Goal: Task Accomplishment & Management: Complete application form

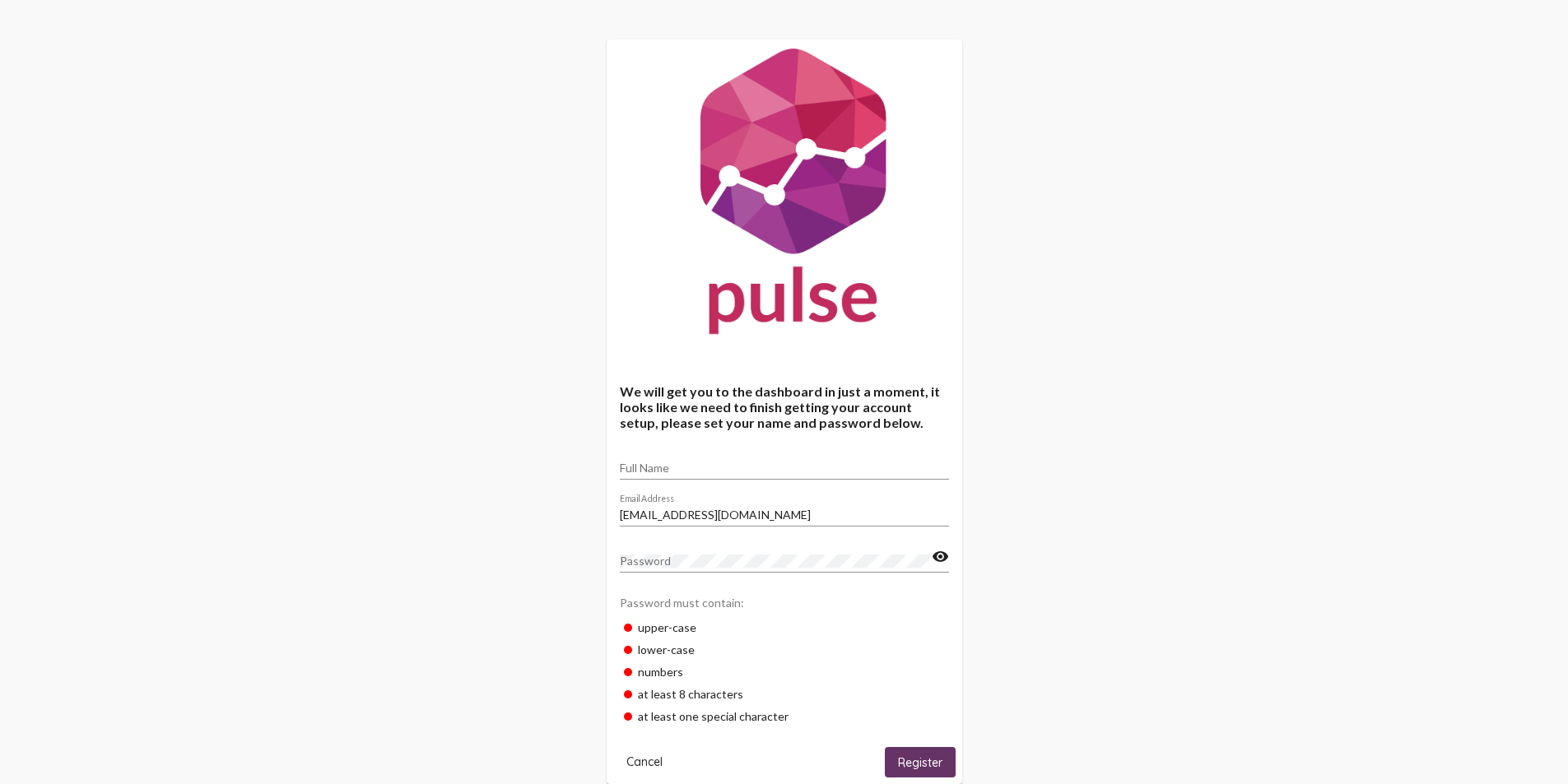
click at [681, 455] on div "Full Name" at bounding box center [784, 463] width 329 height 32
click at [675, 461] on div "Full Name" at bounding box center [784, 463] width 329 height 32
type input "[PERSON_NAME]"
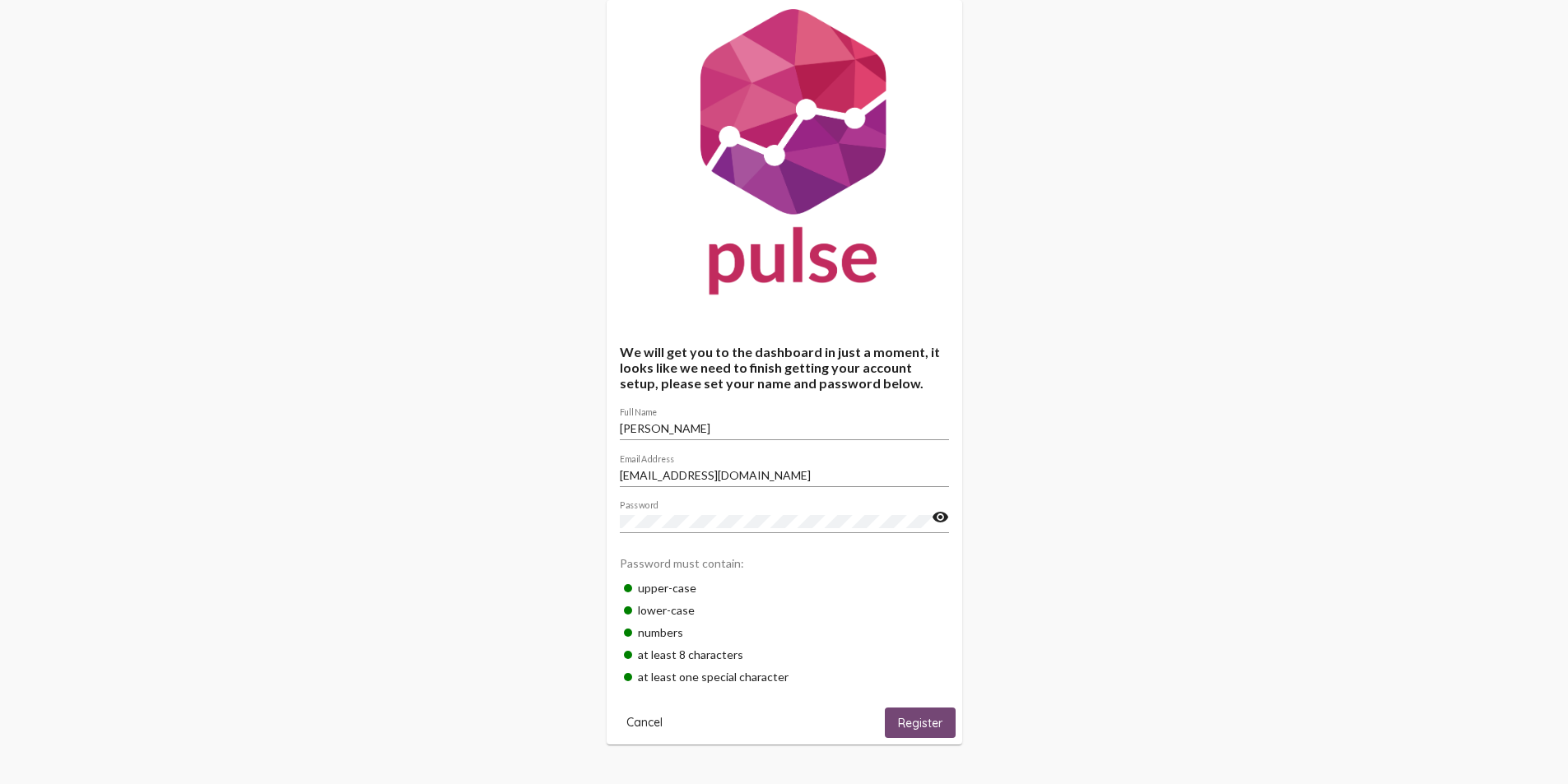
click at [899, 722] on span "Register" at bounding box center [920, 722] width 44 height 14
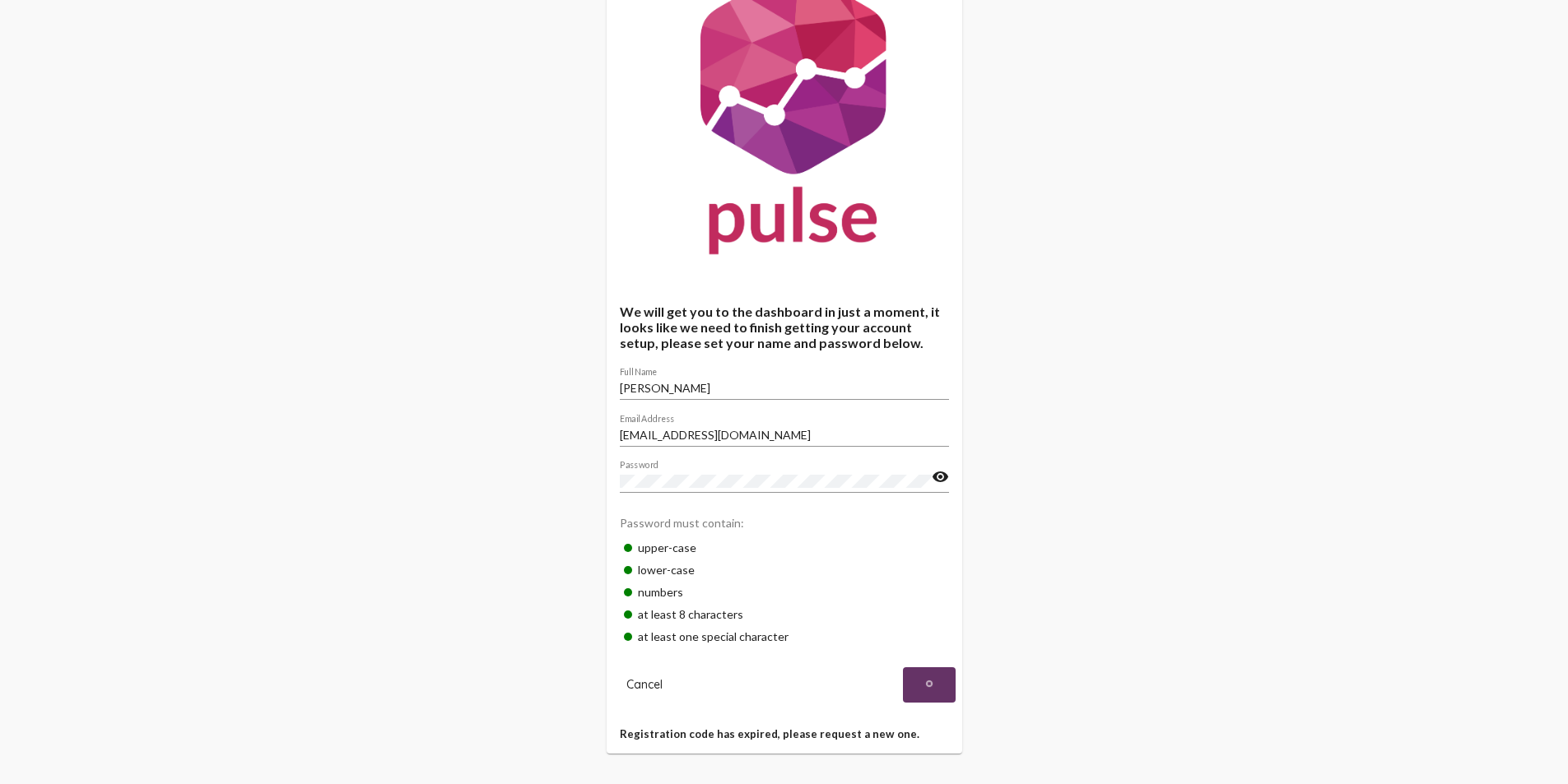
scroll to position [88, 0]
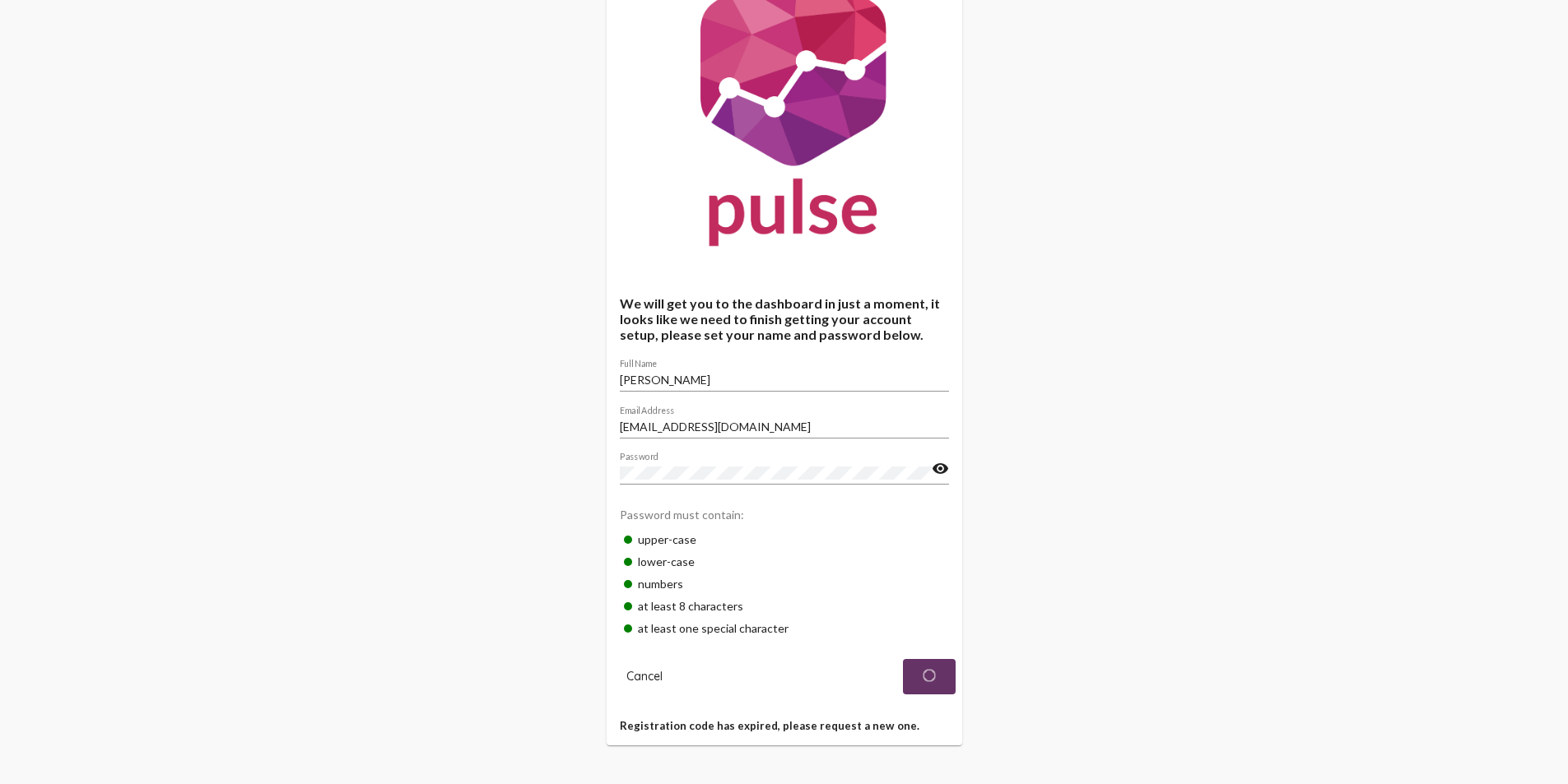
click at [427, 552] on div "We will get you to the dashboard in just a moment, it looks like we need to fin…" at bounding box center [784, 348] width 1568 height 872
click at [905, 734] on mat-card "We will get you to the dashboard in just a moment, it looks like we need to fin…" at bounding box center [784, 348] width 355 height 794
click at [861, 719] on h5 "Registration code has expired, please request a new one." at bounding box center [784, 725] width 329 height 13
drag, startPoint x: 696, startPoint y: 728, endPoint x: 807, endPoint y: 732, distance: 111.1
click at [696, 729] on h5 "Registration code has expired, please request a new one." at bounding box center [784, 725] width 329 height 13
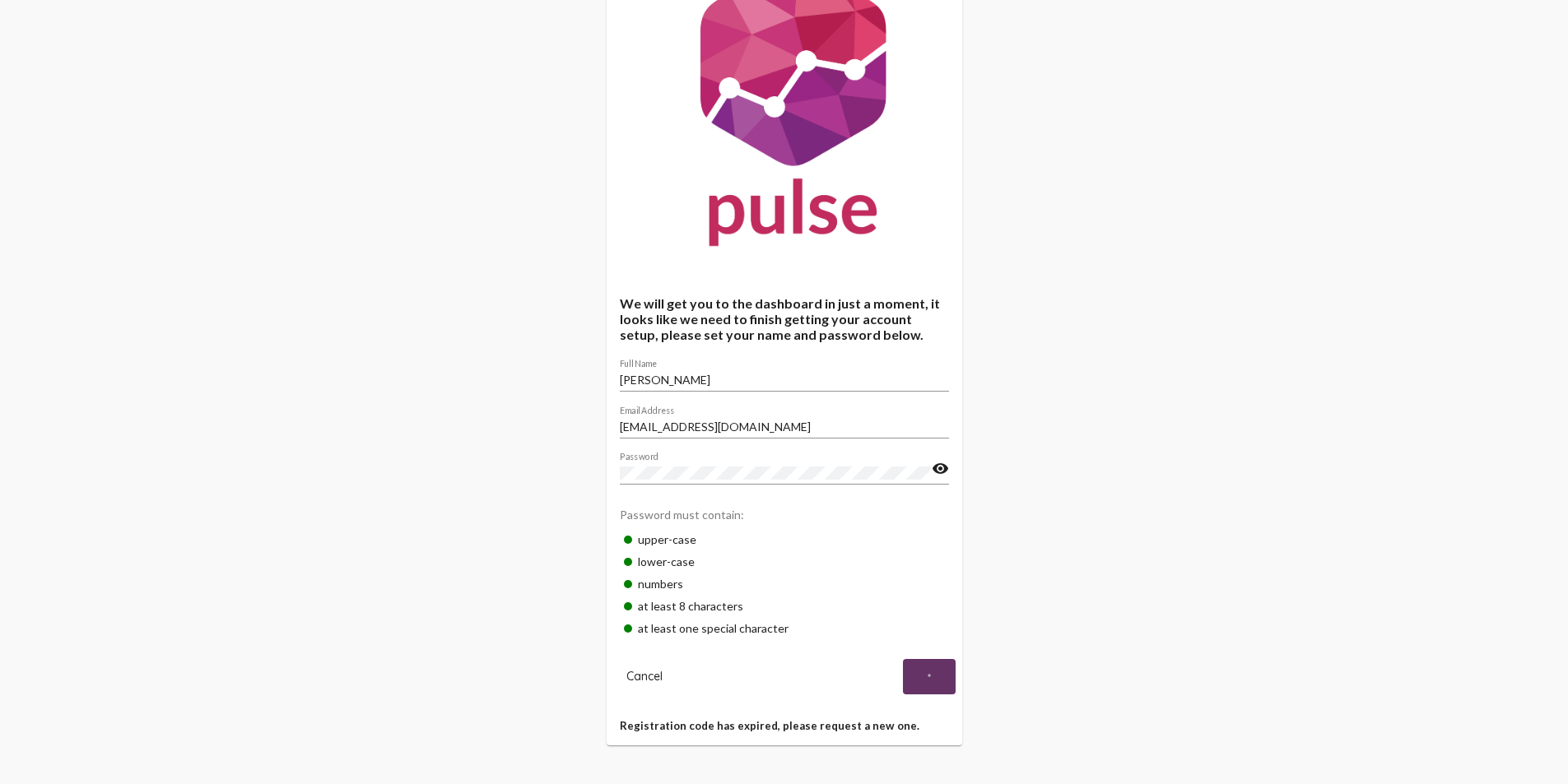
click at [813, 732] on mat-card "We will get you to the dashboard in just a moment, it looks like we need to fin…" at bounding box center [784, 348] width 355 height 794
drag, startPoint x: 927, startPoint y: 674, endPoint x: 950, endPoint y: 520, distance: 155.7
click at [928, 671] on img at bounding box center [929, 674] width 16 height 16
click at [647, 677] on span "Cancel" at bounding box center [645, 675] width 37 height 14
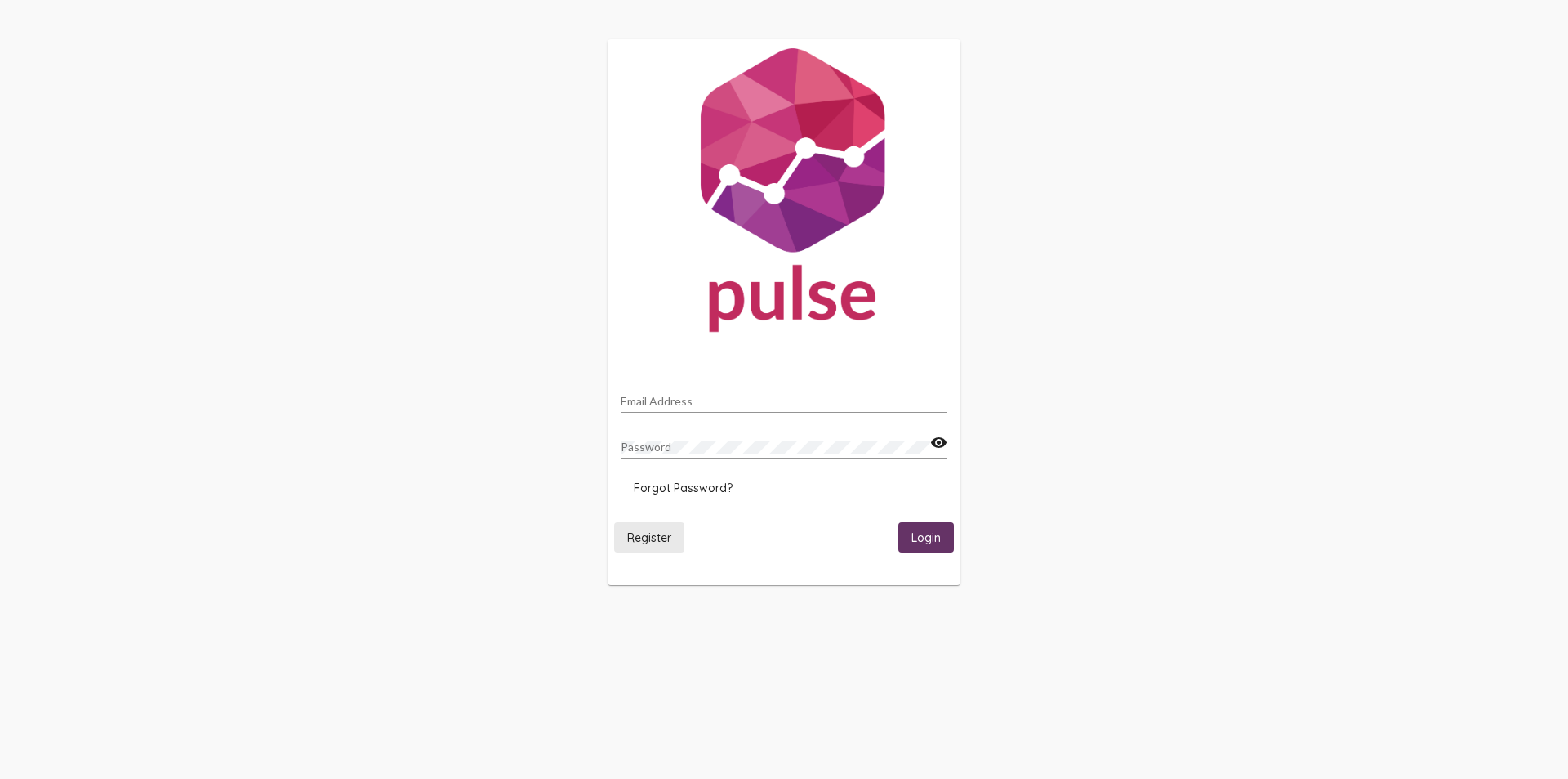
click at [661, 539] on span "Register" at bounding box center [650, 537] width 44 height 14
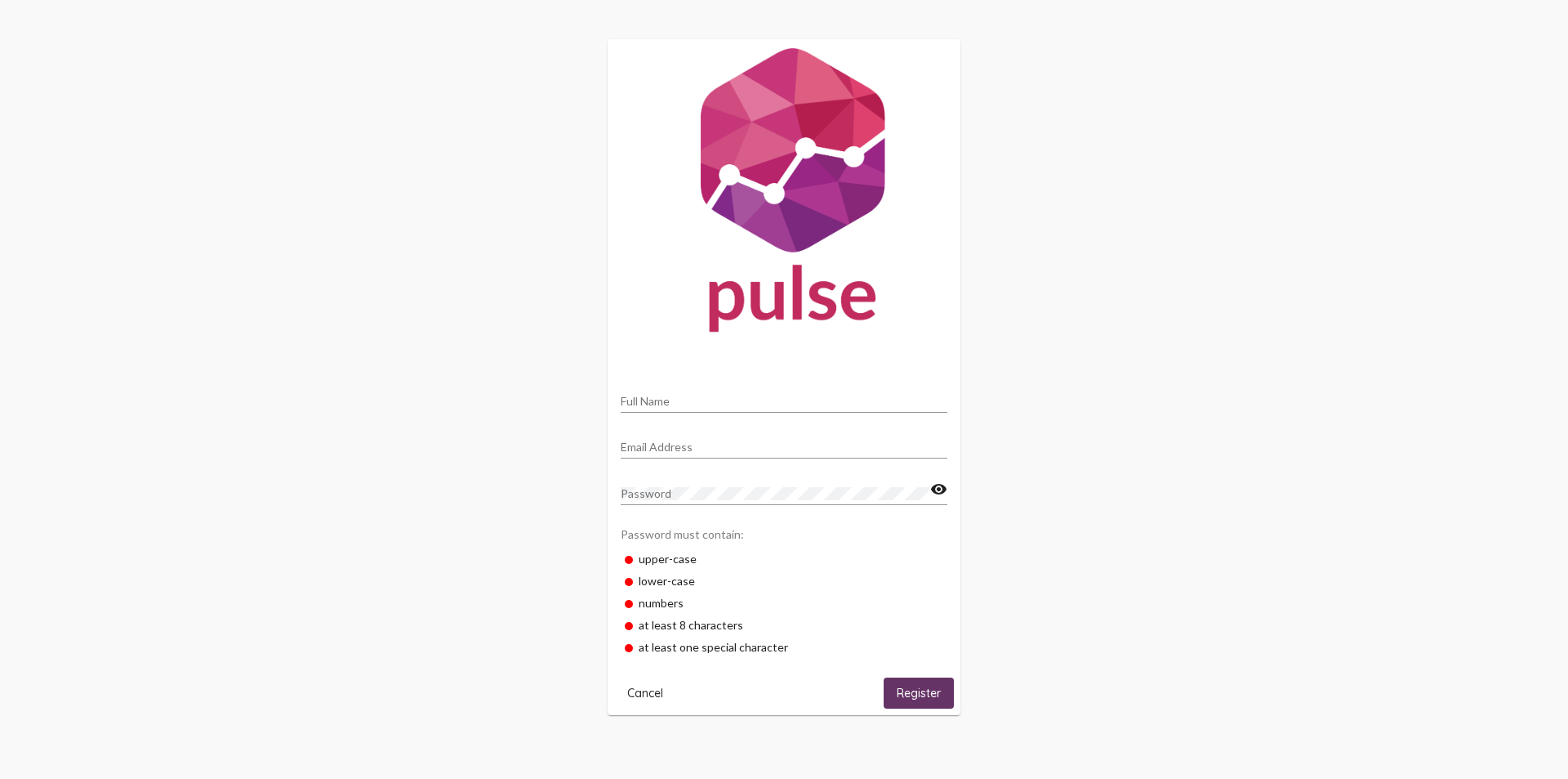
click at [658, 383] on div "Full Name" at bounding box center [784, 396] width 327 height 32
click at [655, 393] on div "Full Name" at bounding box center [784, 396] width 327 height 32
click at [650, 400] on input "Full Name" at bounding box center [784, 401] width 327 height 13
type input "[PERSON_NAME]"
click at [715, 446] on input "ariosgur01@gmail.com" at bounding box center [784, 447] width 327 height 13
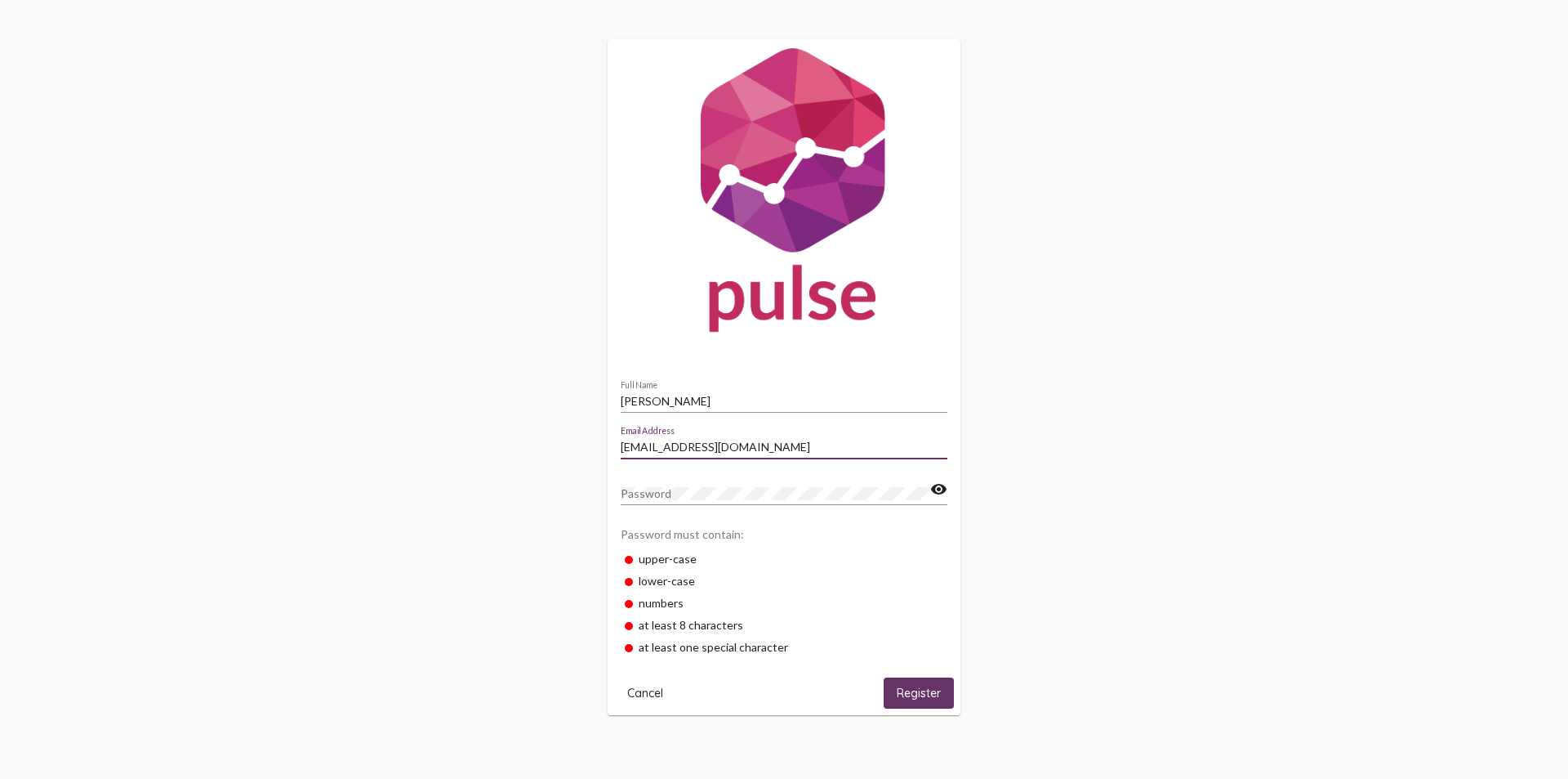
click at [715, 446] on input "ariosgur01@gmail.com" at bounding box center [784, 447] width 327 height 13
type input "[EMAIL_ADDRESS][DOMAIN_NAME]"
click at [909, 687] on span "Register" at bounding box center [919, 693] width 44 height 14
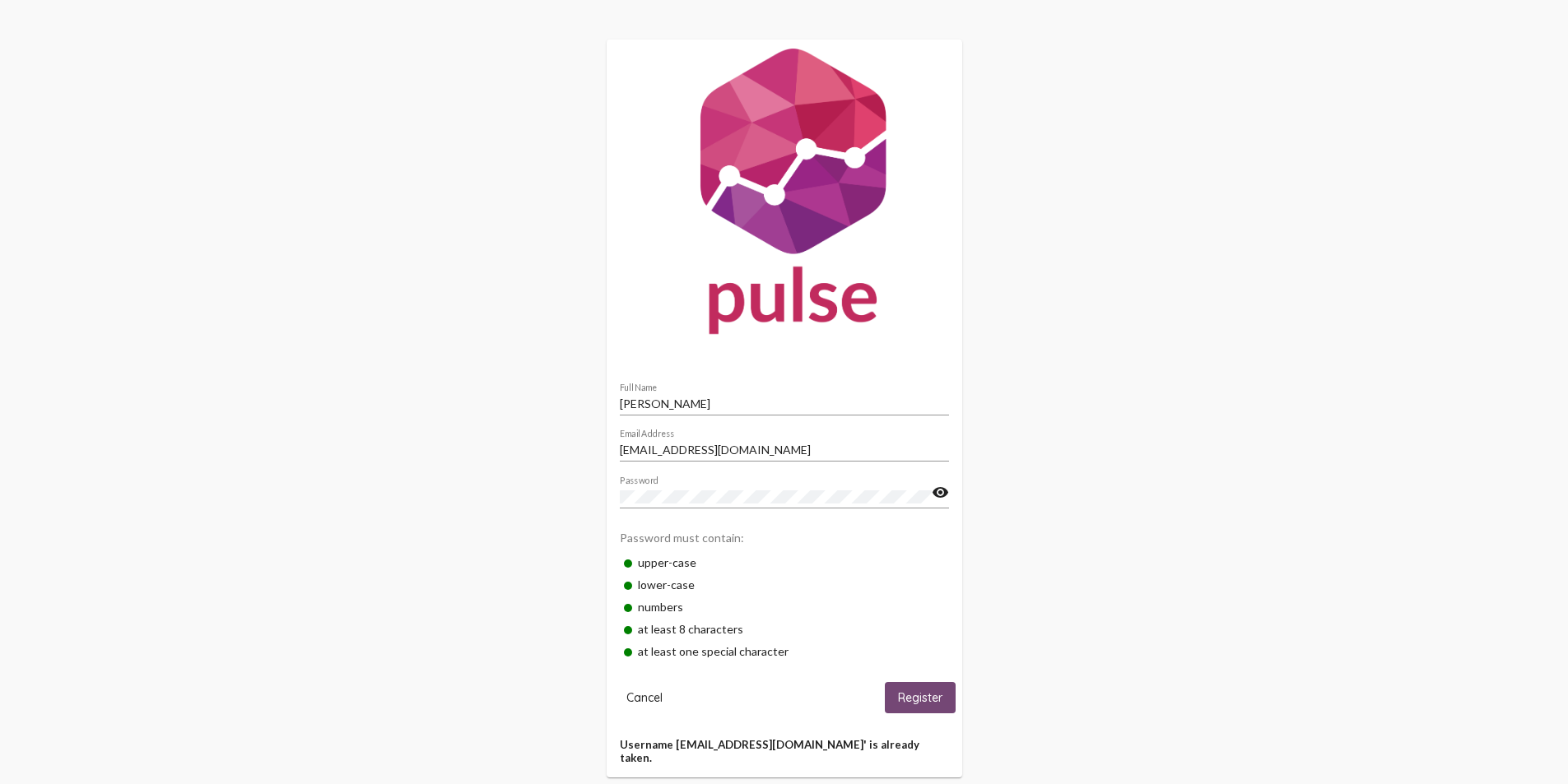
click at [930, 694] on span "Register" at bounding box center [920, 697] width 44 height 14
click at [407, 453] on div "Adriana Rios Full Name arios@cassaz.org Email Address Password visibility Passw…" at bounding box center [784, 408] width 1568 height 817
click at [656, 696] on span "Cancel" at bounding box center [645, 696] width 37 height 14
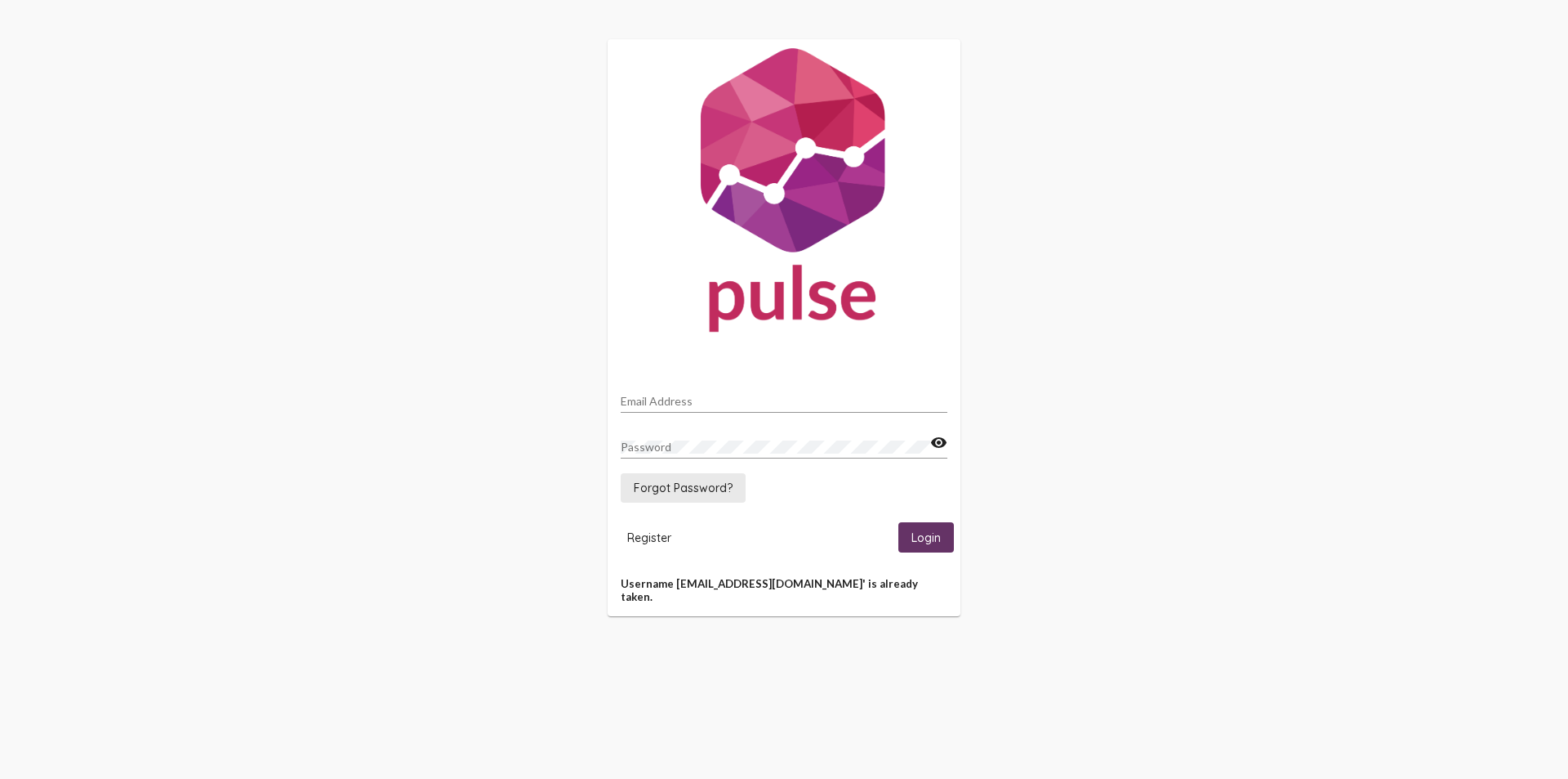
click at [690, 489] on span "Forgot Password?" at bounding box center [682, 487] width 98 height 14
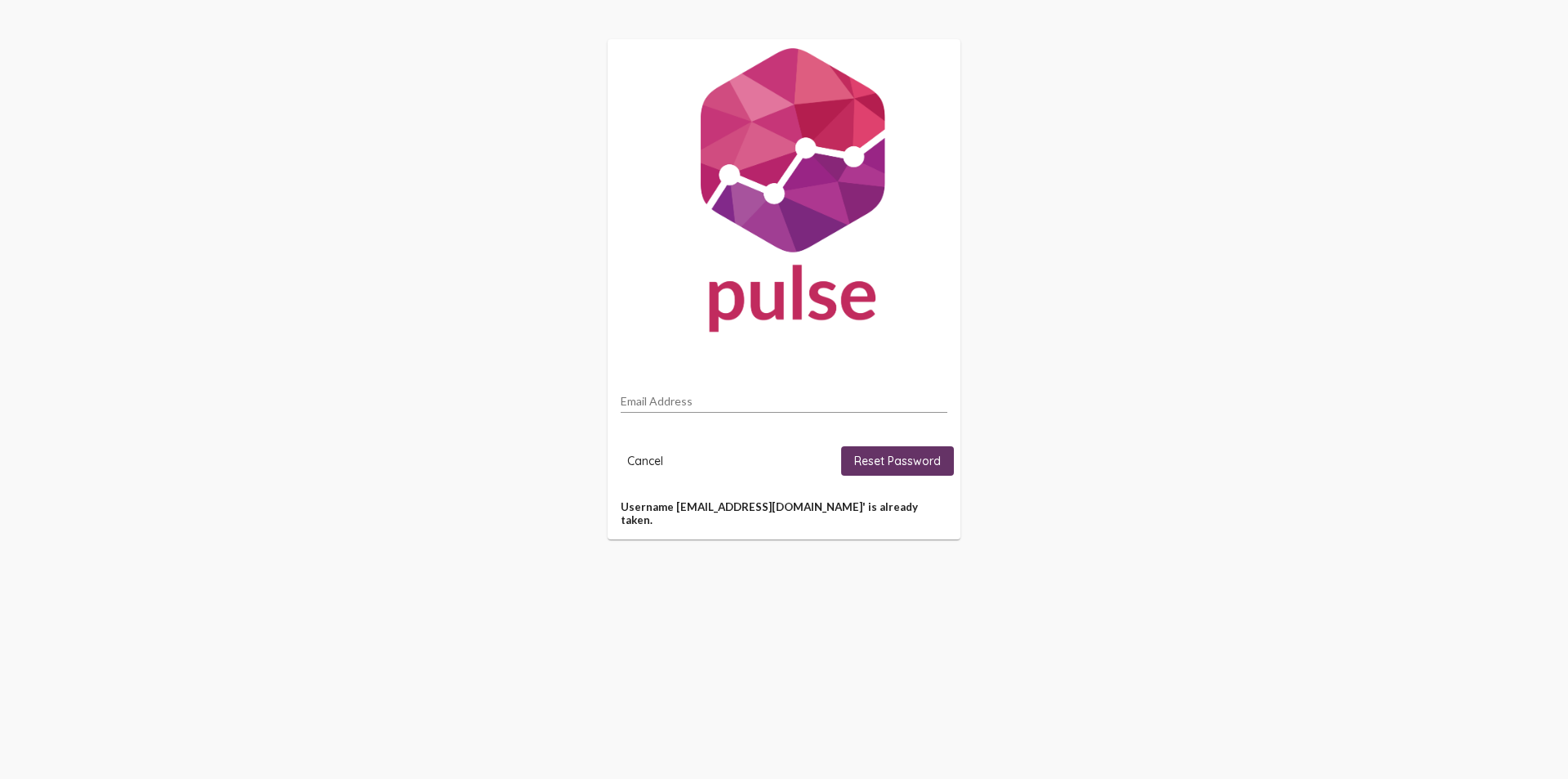
drag, startPoint x: 655, startPoint y: 397, endPoint x: 655, endPoint y: 405, distance: 8.0
click at [655, 405] on input "Email Address" at bounding box center [784, 401] width 327 height 13
type input "[EMAIL_ADDRESS][DOMAIN_NAME]"
click at [920, 445] on mat-card-actions "Cancel Reset Password" at bounding box center [784, 461] width 340 height 42
click at [914, 462] on span "Reset Password" at bounding box center [897, 460] width 87 height 14
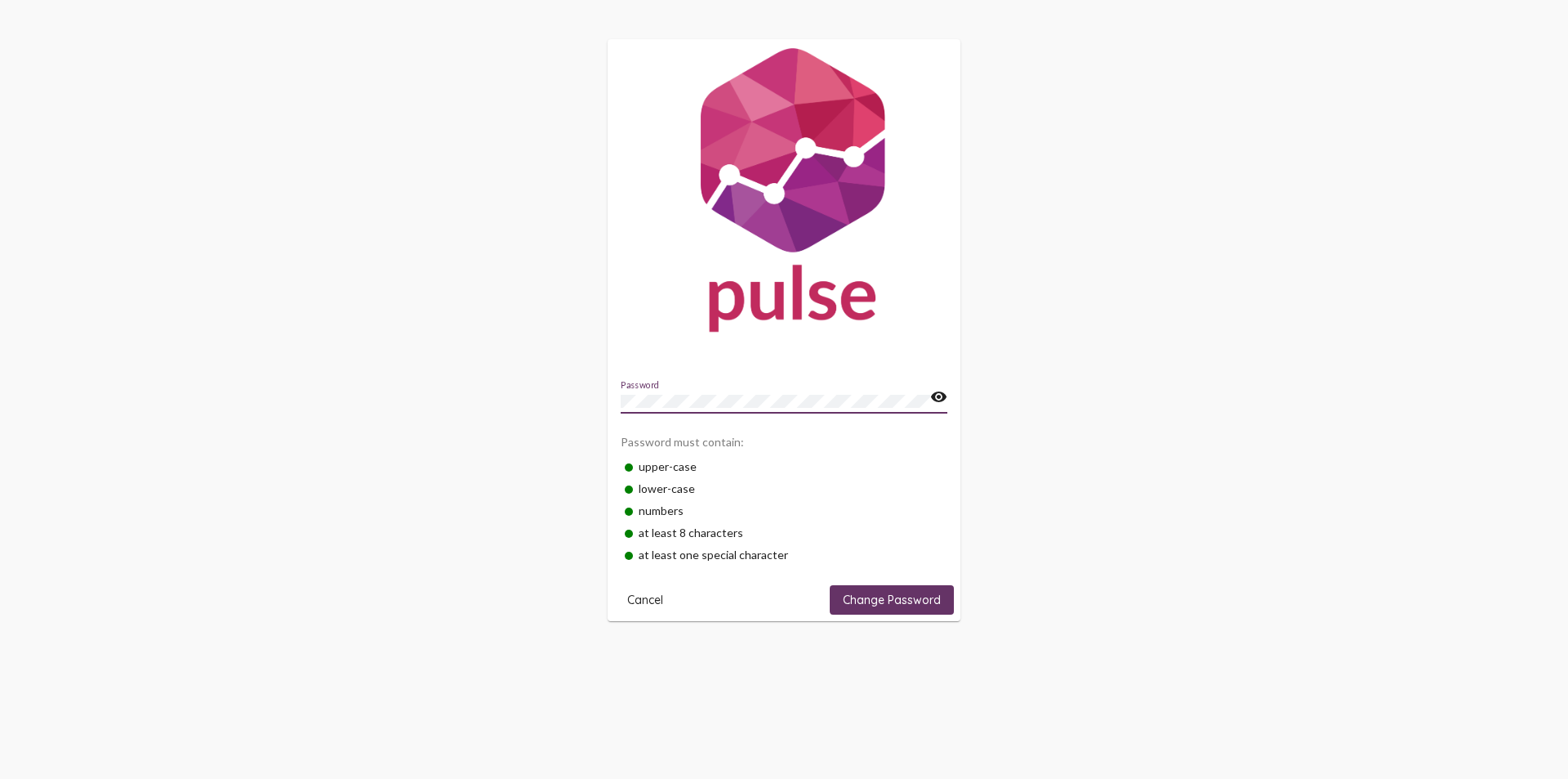
click at [944, 396] on mat-icon "visibility" at bounding box center [939, 397] width 17 height 20
click at [888, 594] on span "Change Password" at bounding box center [891, 599] width 98 height 14
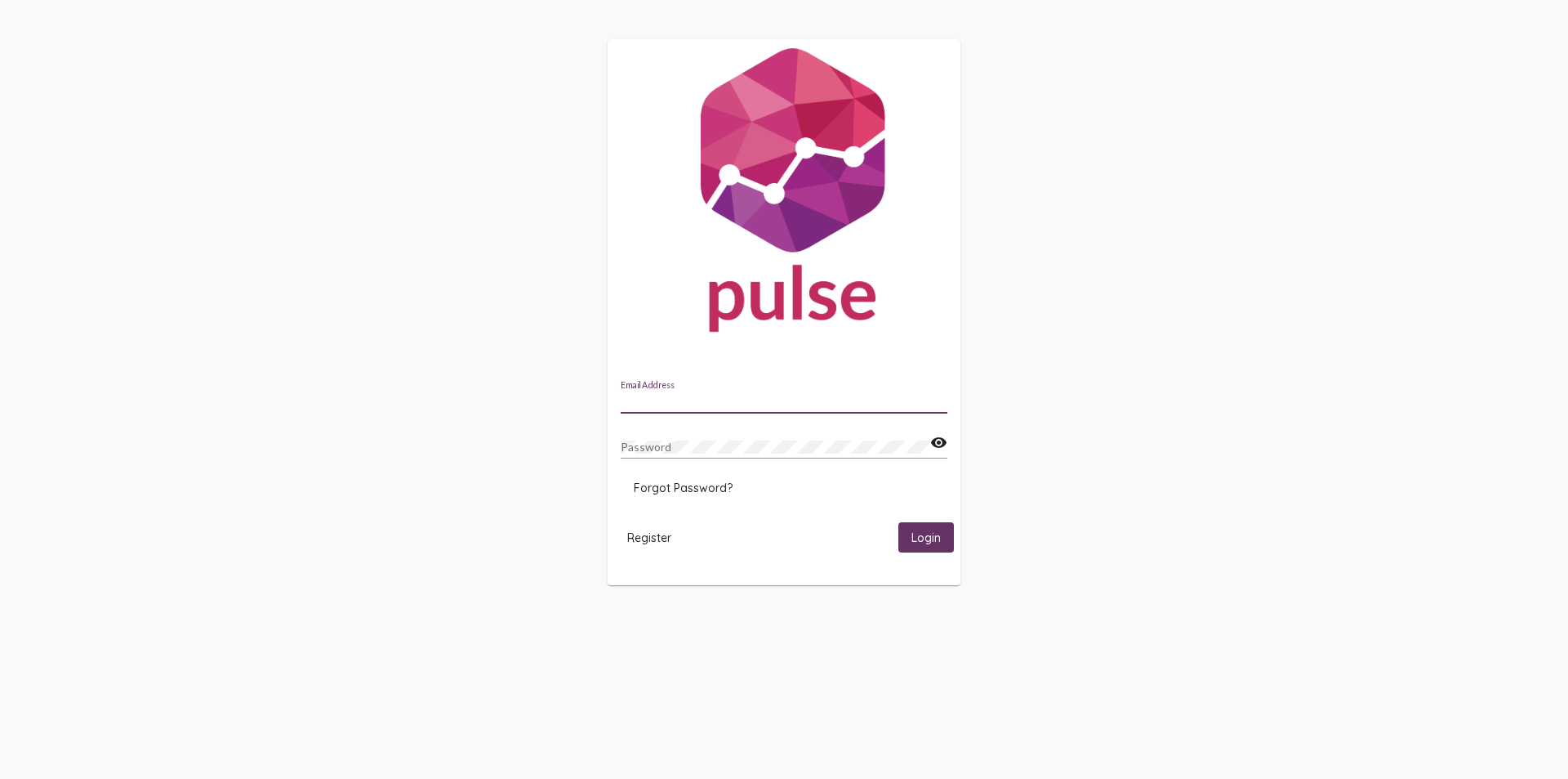
click at [666, 395] on input "Email Address" at bounding box center [784, 401] width 327 height 13
type input "[EMAIL_ADDRESS][DOMAIN_NAME]"
click at [700, 438] on div "Password" at bounding box center [776, 442] width 310 height 32
click at [920, 533] on span "Login" at bounding box center [926, 537] width 30 height 14
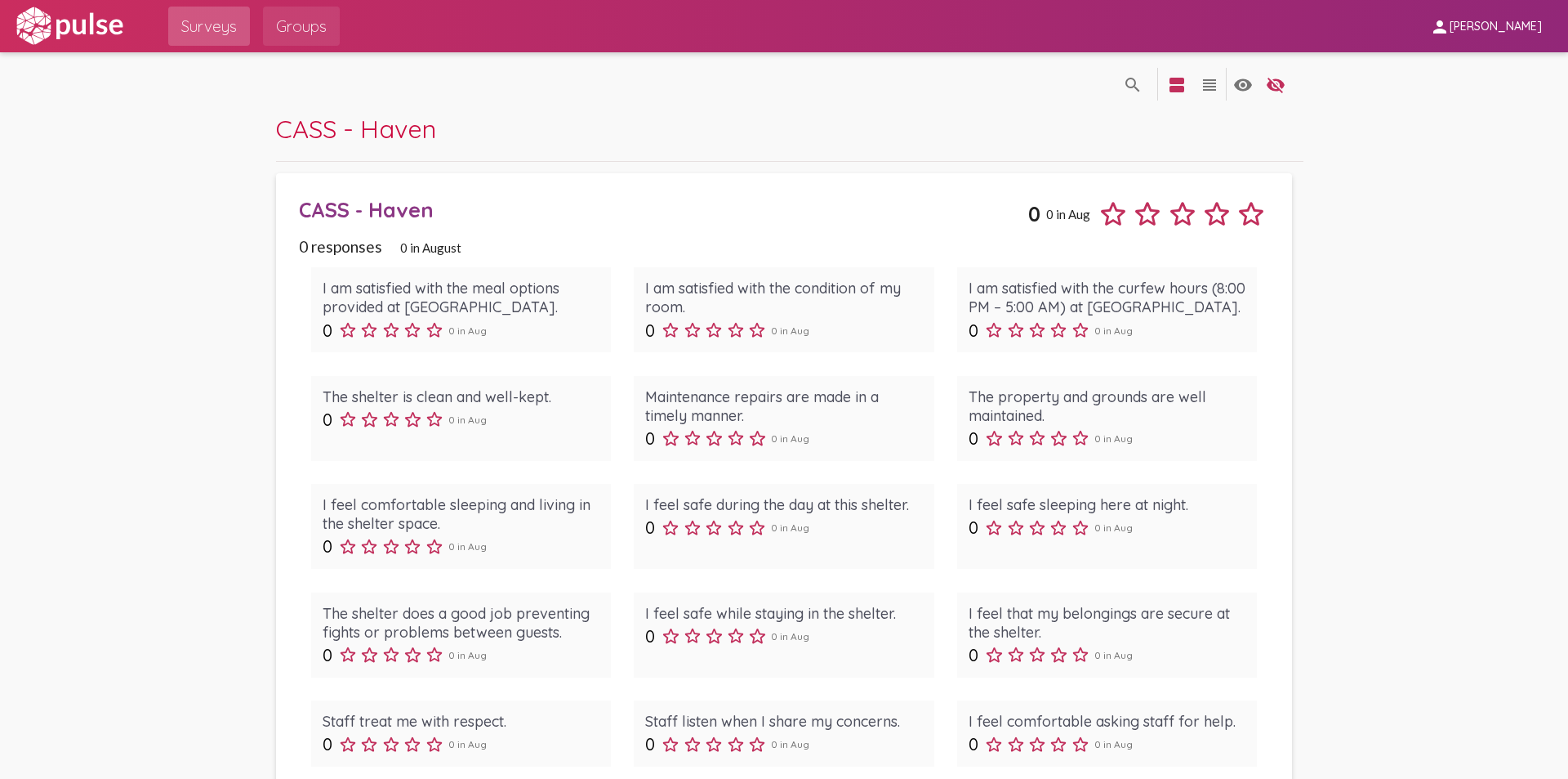
click at [308, 28] on span "Groups" at bounding box center [301, 26] width 51 height 30
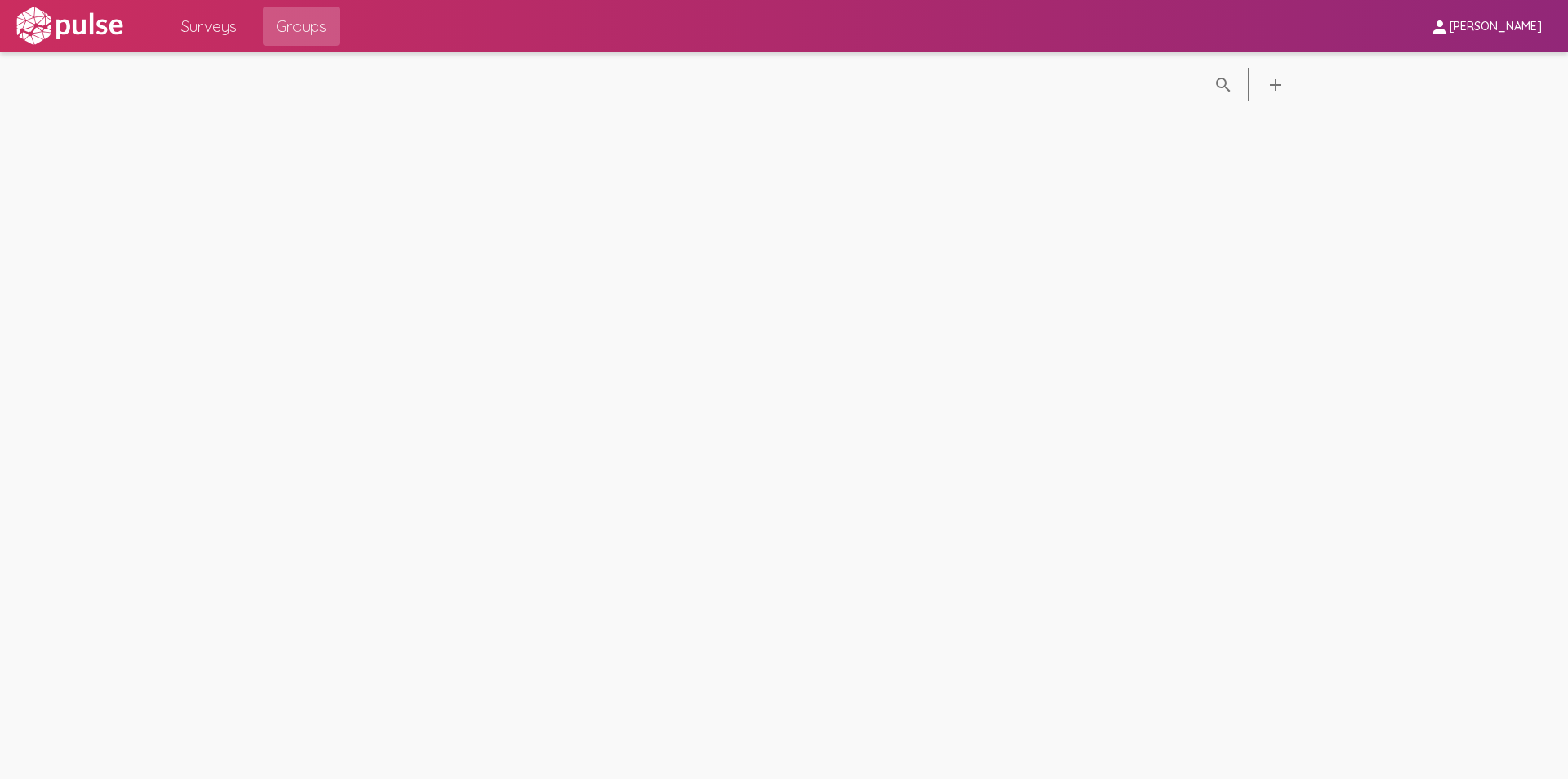
click at [192, 26] on span "Surveys" at bounding box center [209, 26] width 55 height 30
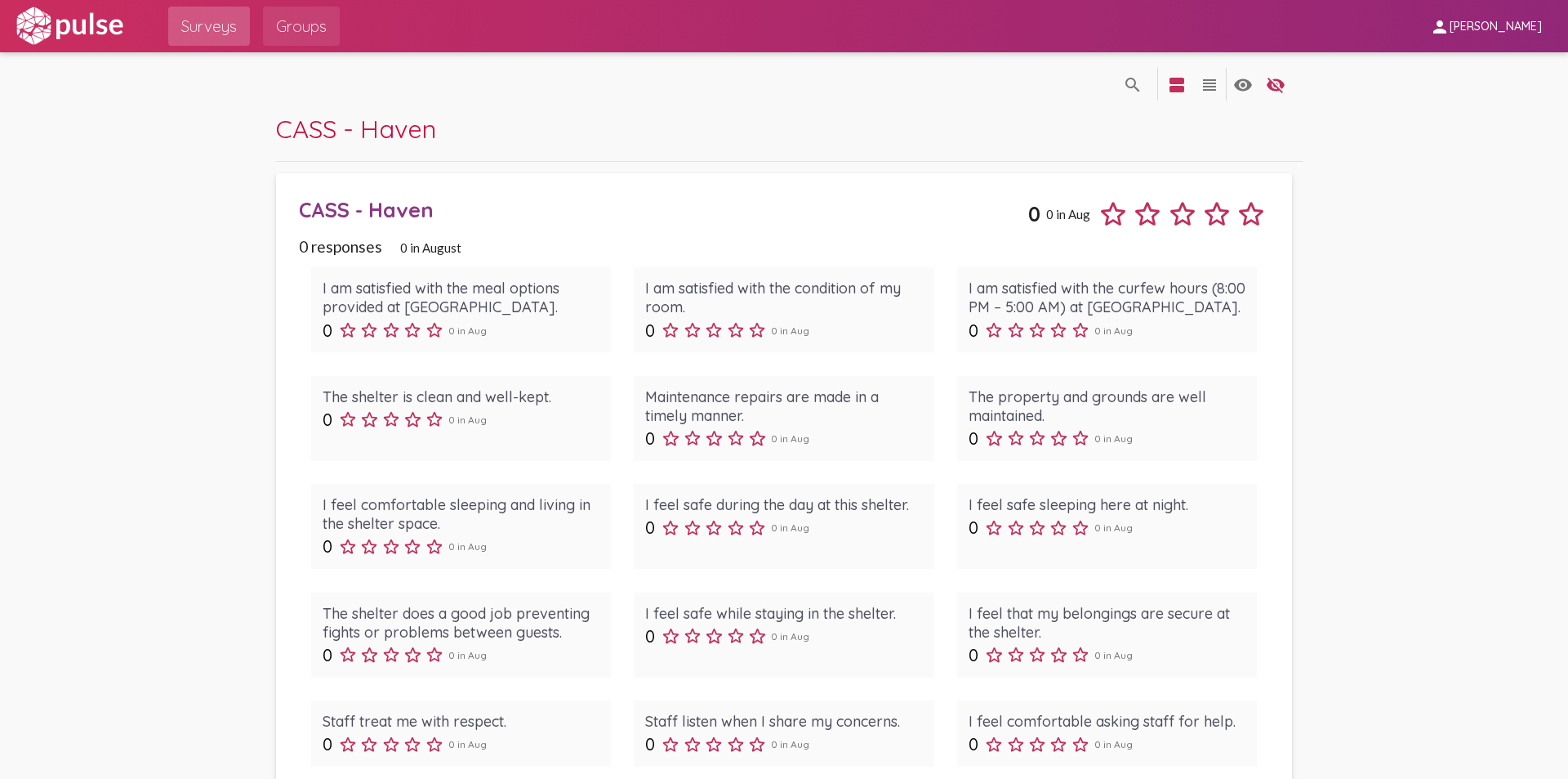
click at [271, 19] on link "Groups" at bounding box center [301, 26] width 76 height 39
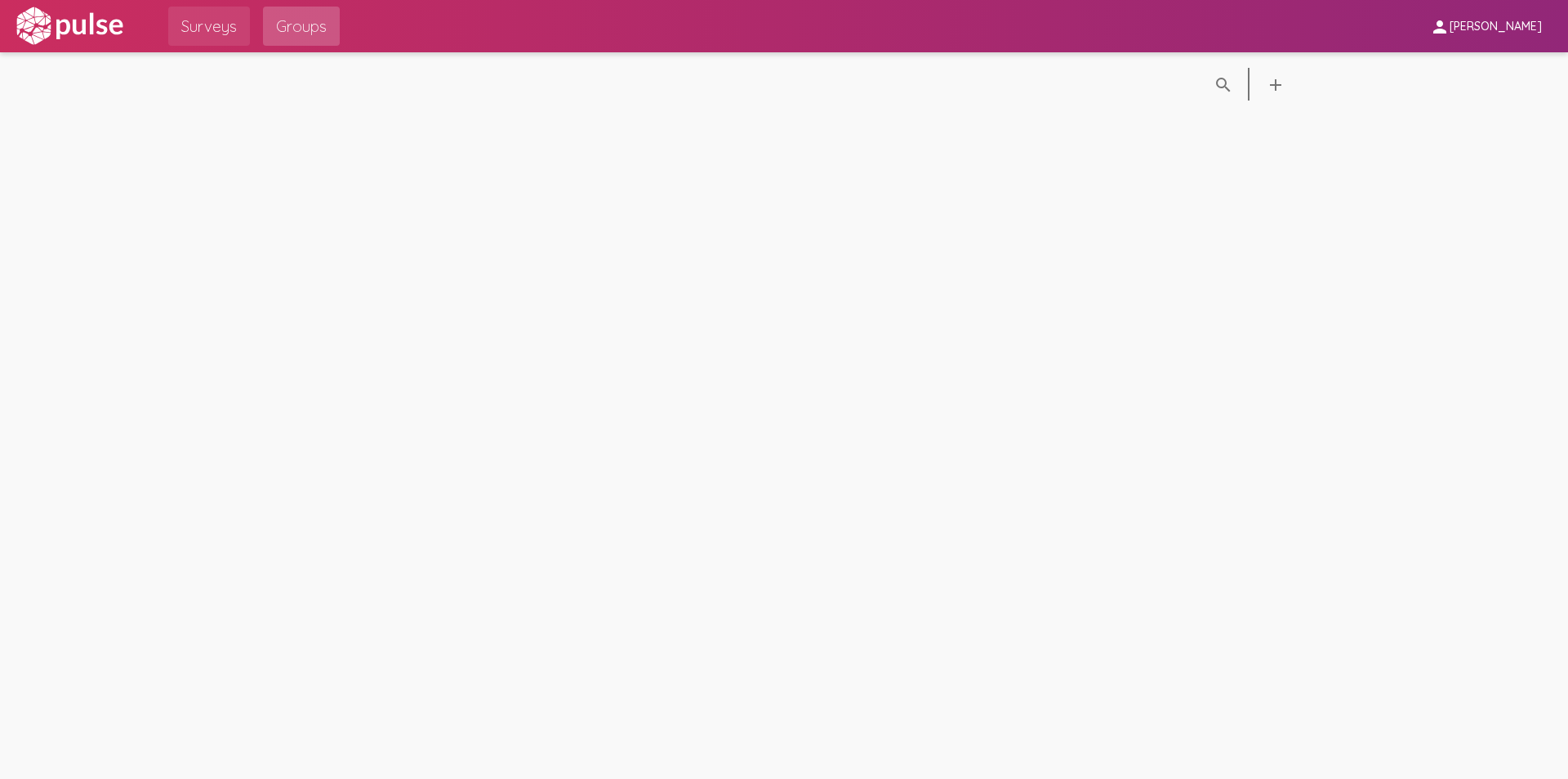
click at [245, 27] on link "Surveys" at bounding box center [208, 26] width 81 height 39
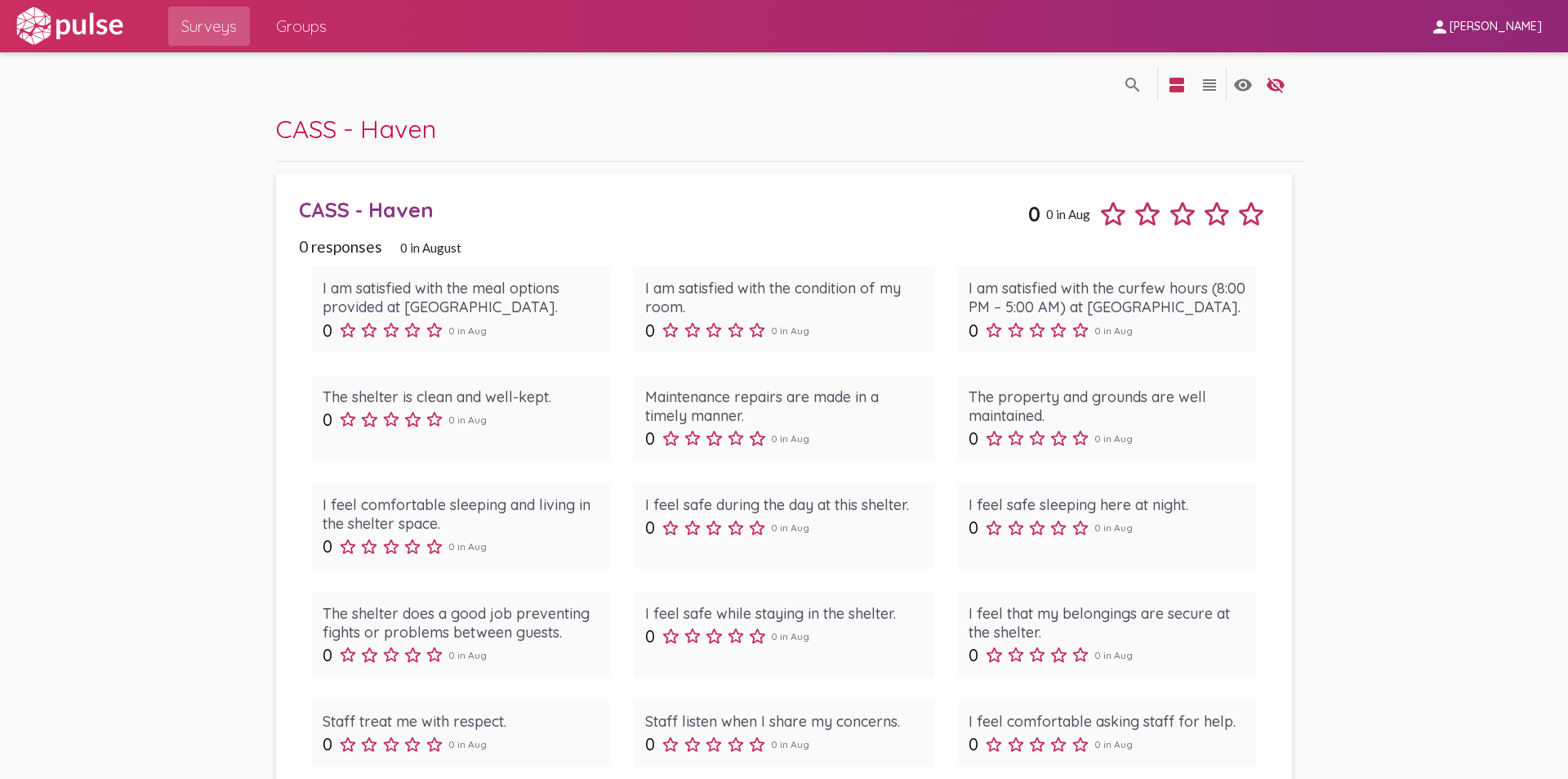
click at [116, 25] on img at bounding box center [70, 26] width 113 height 41
click at [276, 20] on span "Groups" at bounding box center [301, 26] width 51 height 30
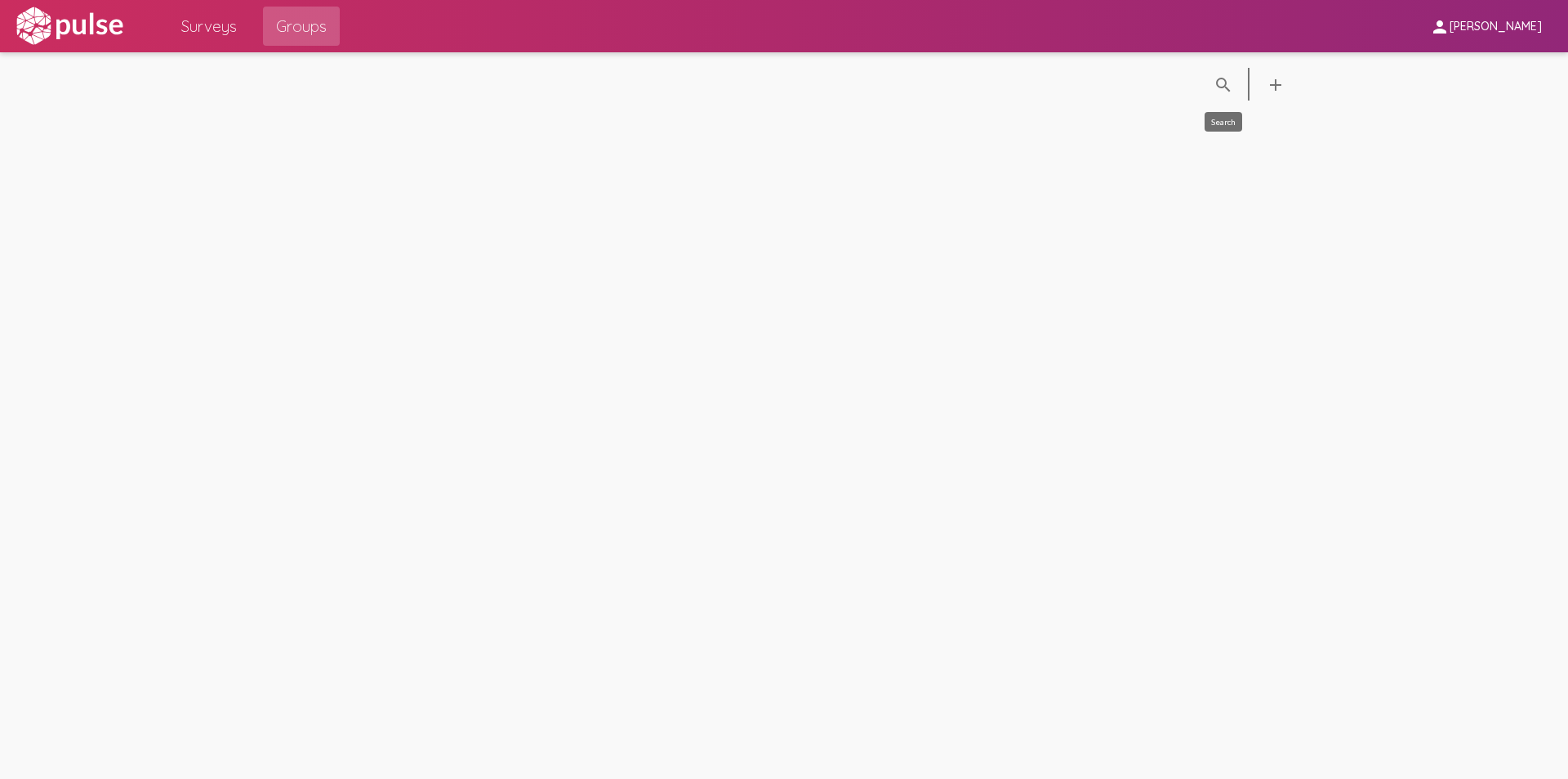
click at [1225, 86] on mat-icon "search" at bounding box center [1223, 85] width 20 height 20
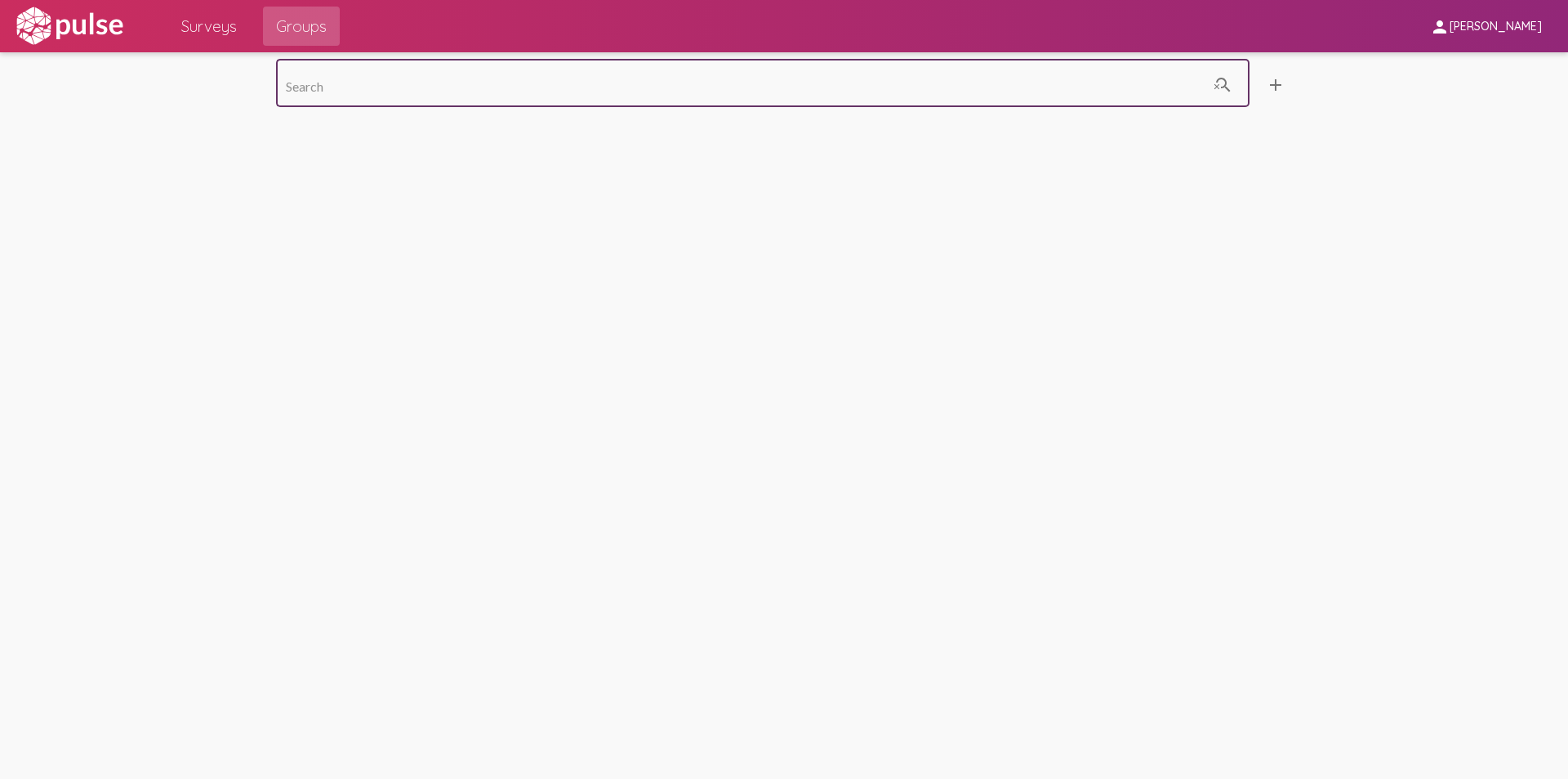
click at [572, 85] on input at bounding box center [746, 86] width 921 height 14
click at [529, 84] on input "Vista" at bounding box center [746, 86] width 921 height 14
type input "Vista Colina"
click at [1233, 89] on mat-icon "search_off" at bounding box center [1223, 85] width 20 height 22
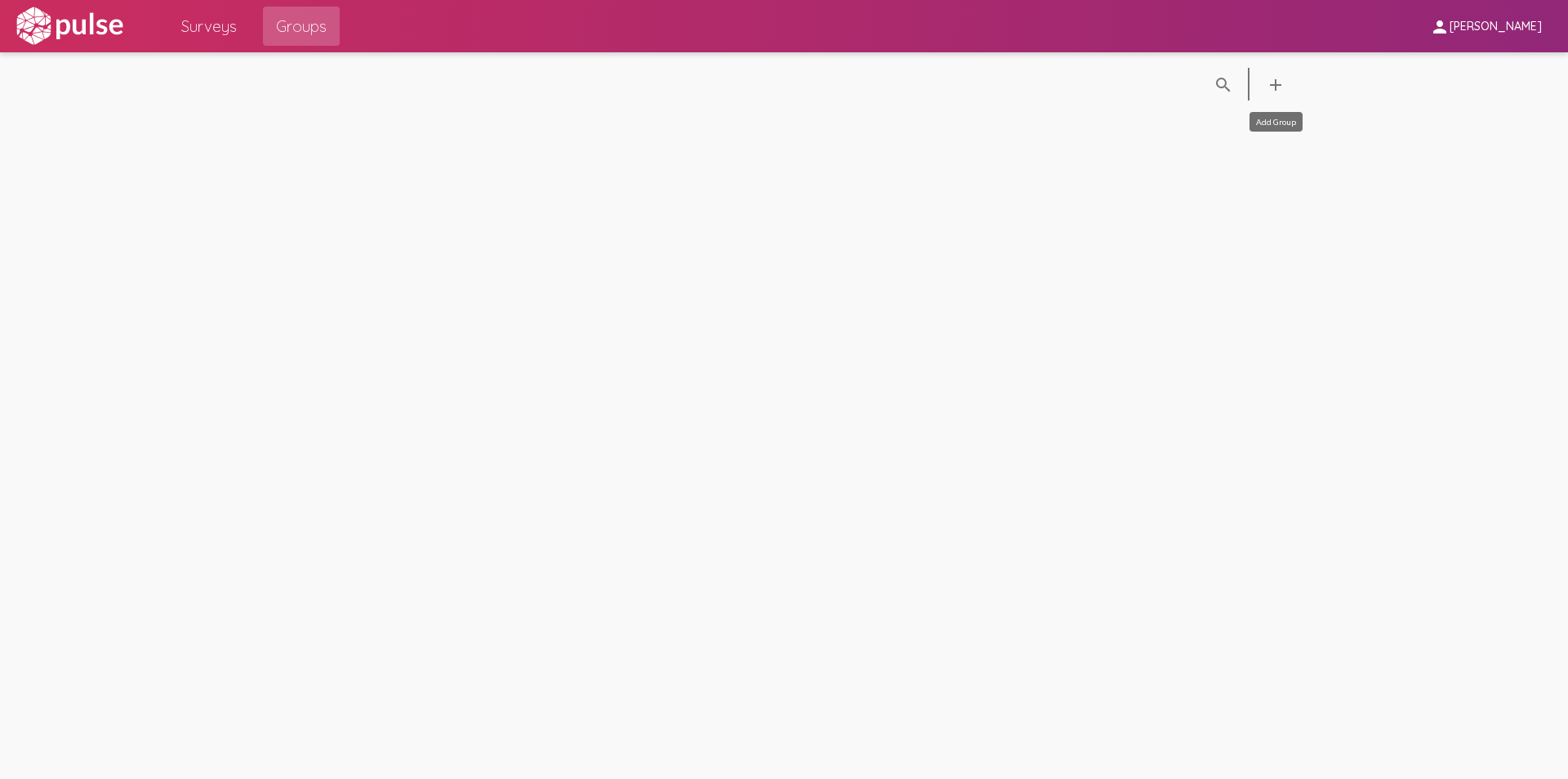
click at [1277, 87] on mat-icon "add" at bounding box center [1276, 85] width 20 height 20
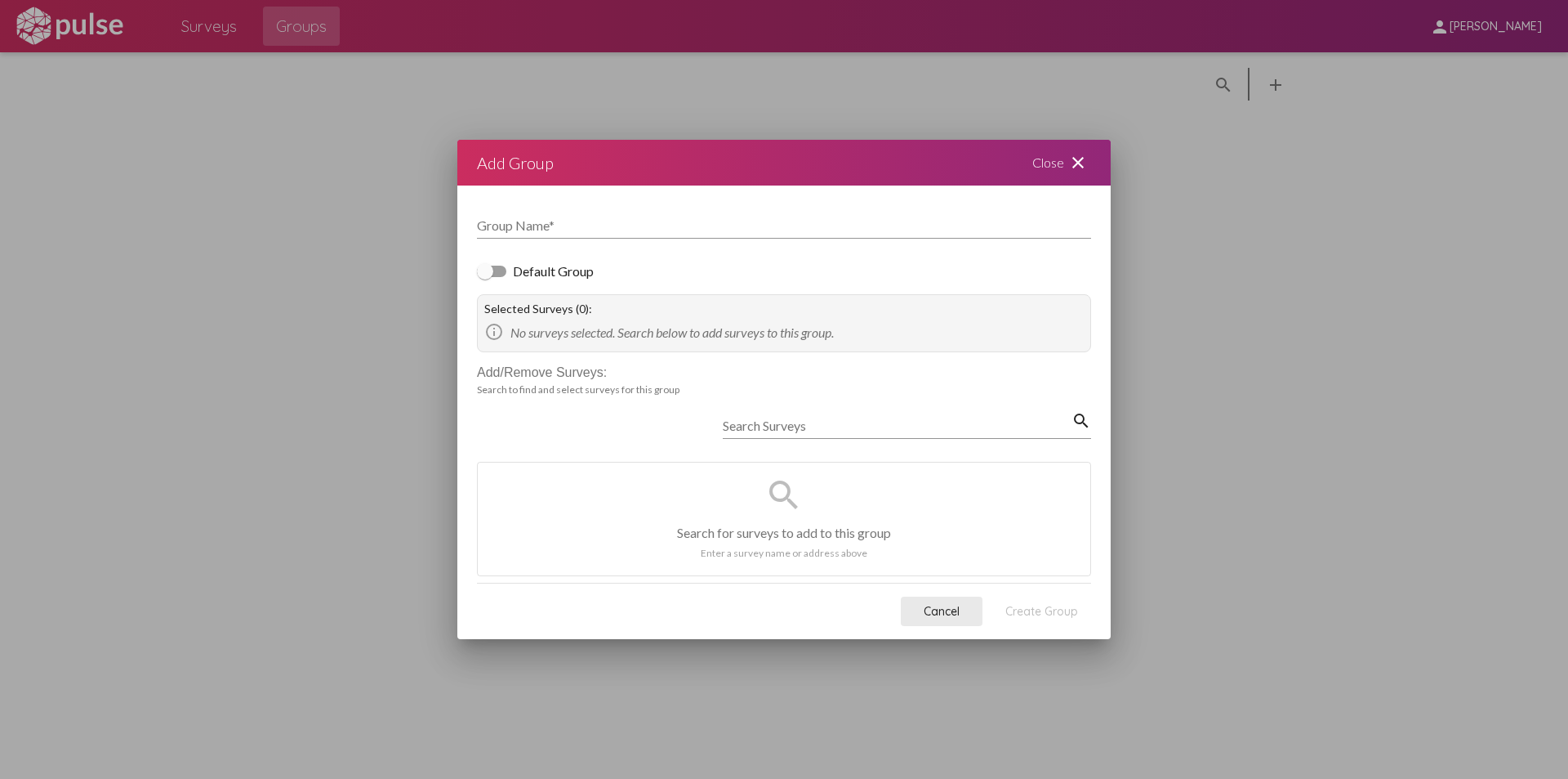
click at [949, 617] on span "Cancel" at bounding box center [942, 611] width 36 height 14
